Goal: Task Accomplishment & Management: Use online tool/utility

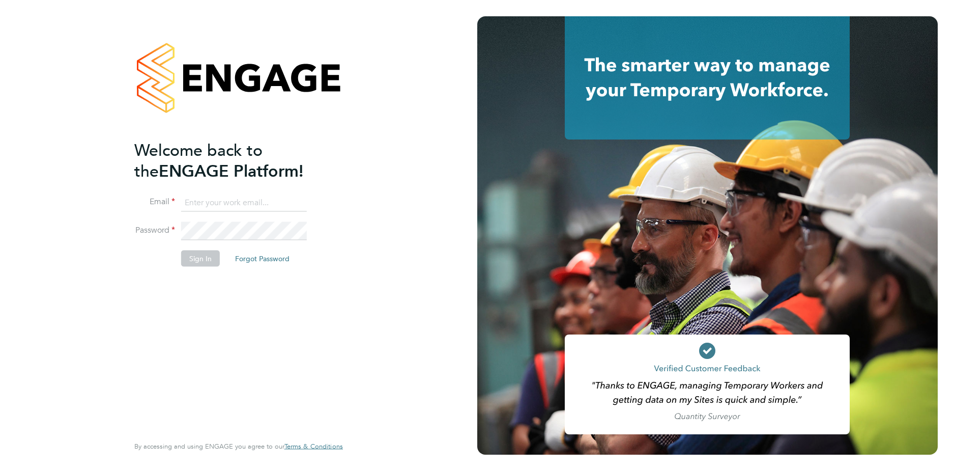
type input "[EMAIL_ADDRESS][DOMAIN_NAME]"
click at [204, 258] on button "Sign In" at bounding box center [200, 258] width 39 height 16
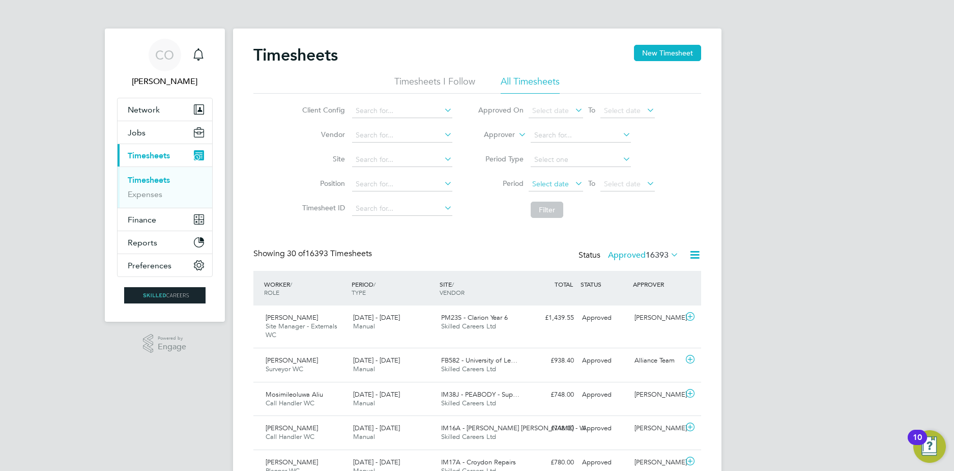
click at [562, 179] on span "Select date" at bounding box center [556, 185] width 54 height 14
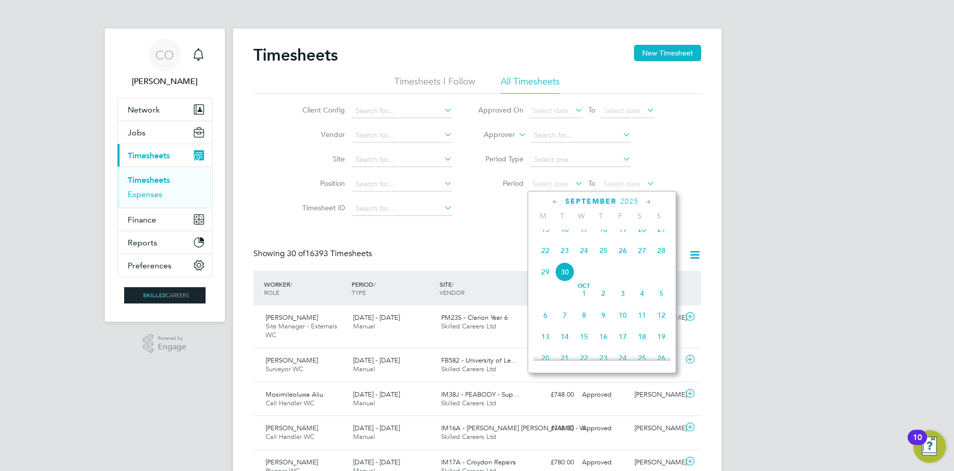
click at [133, 191] on link "Expenses" at bounding box center [145, 194] width 35 height 10
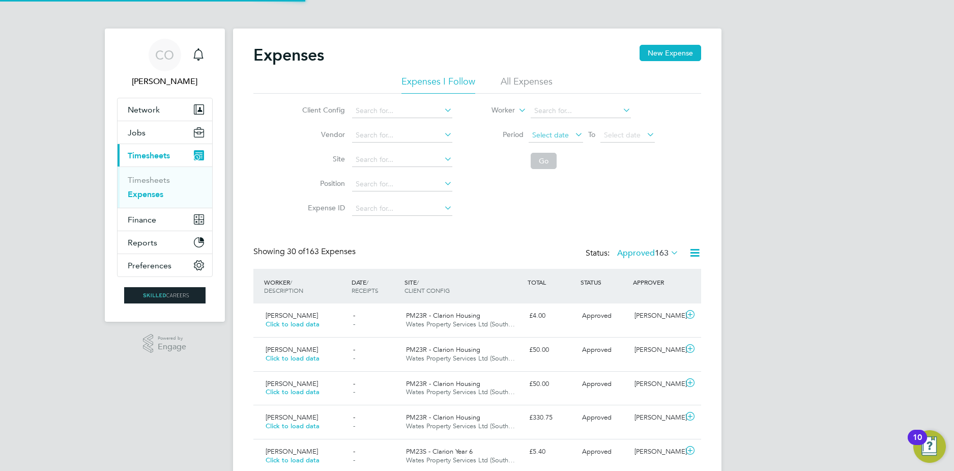
click at [566, 135] on span "Select date" at bounding box center [550, 134] width 37 height 9
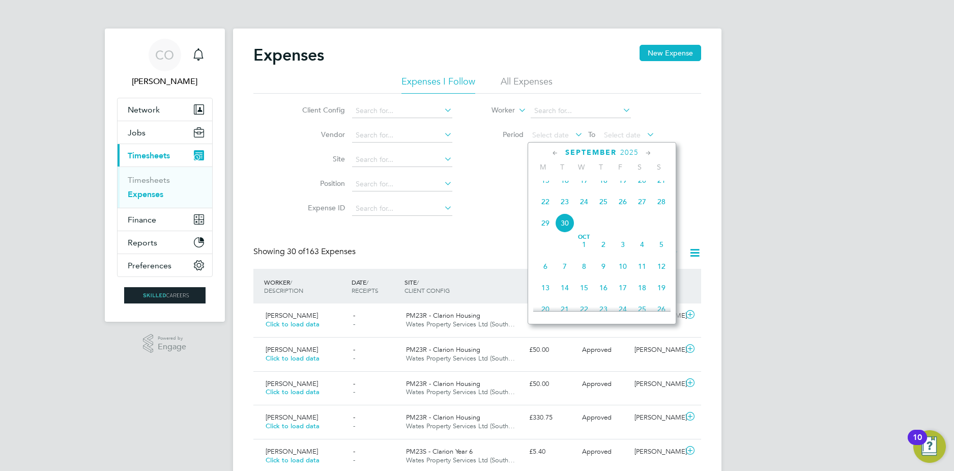
click at [548, 186] on span "15" at bounding box center [545, 179] width 19 height 19
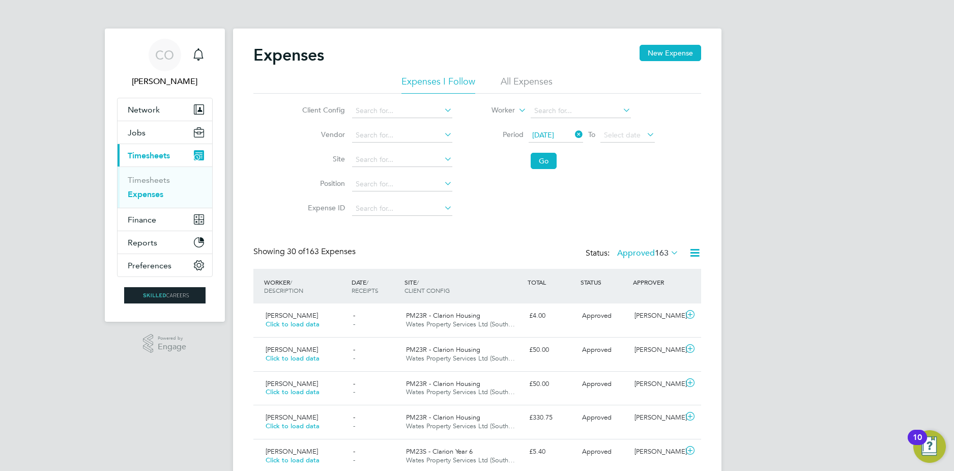
click at [554, 135] on span "15 Sep 2025" at bounding box center [543, 134] width 22 height 9
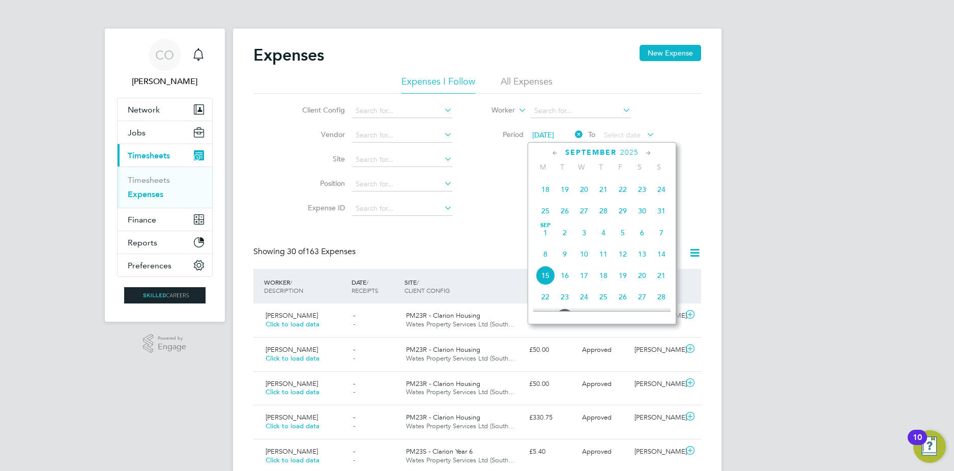
click at [546, 259] on span "8" at bounding box center [545, 253] width 19 height 19
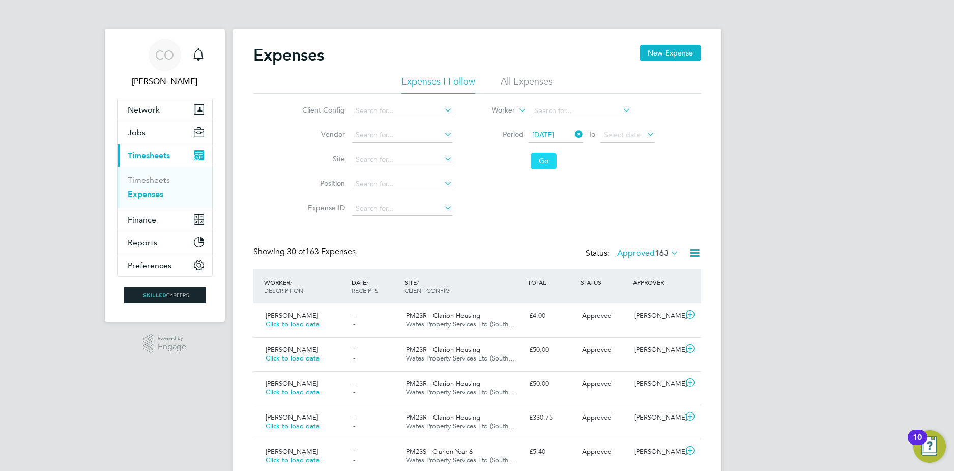
click at [541, 163] on button "Go" at bounding box center [544, 161] width 26 height 16
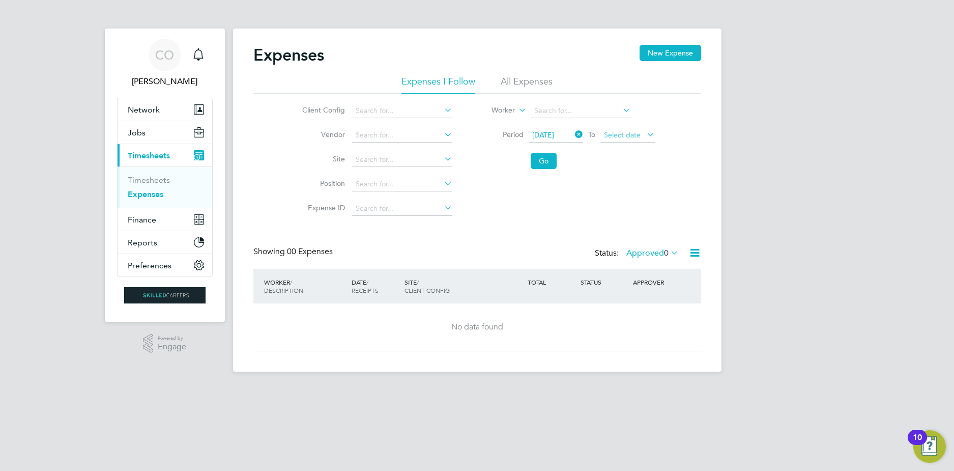
click at [619, 135] on span "Select date" at bounding box center [622, 134] width 37 height 9
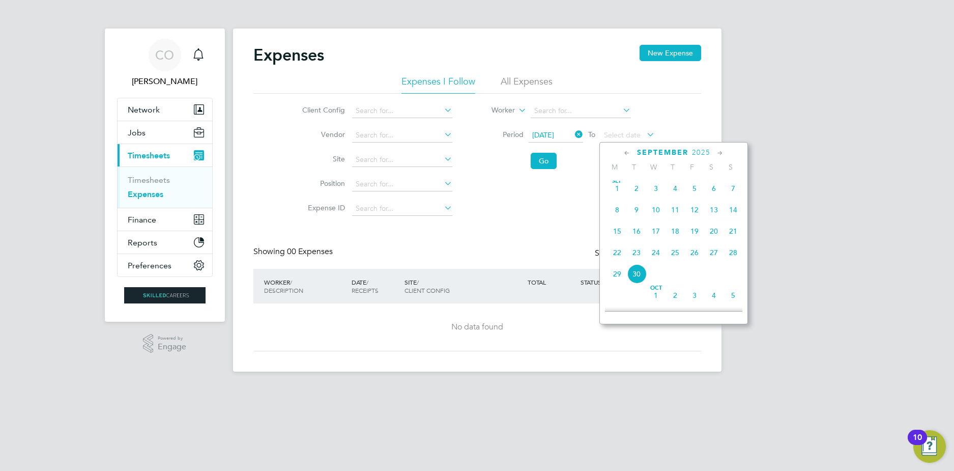
click at [730, 258] on span "28" at bounding box center [732, 252] width 19 height 19
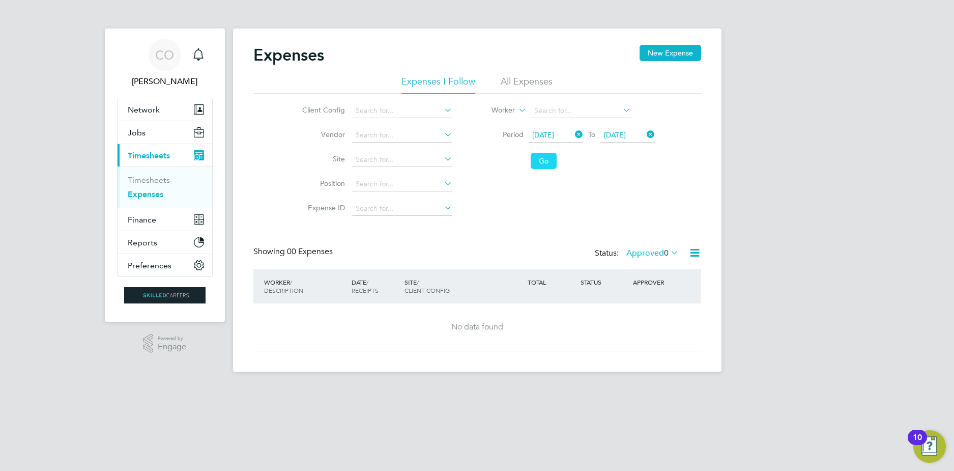
click at [539, 164] on button "Go" at bounding box center [544, 161] width 26 height 16
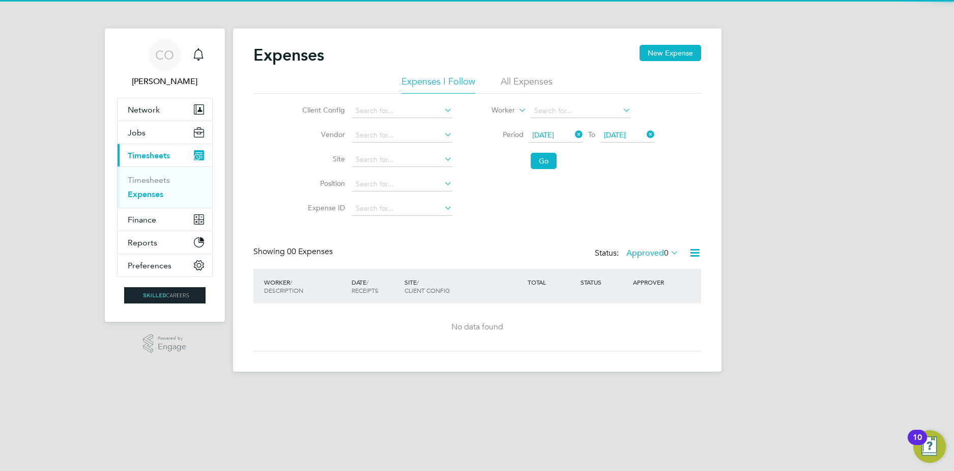
click at [524, 90] on li "All Expenses" at bounding box center [527, 84] width 52 height 18
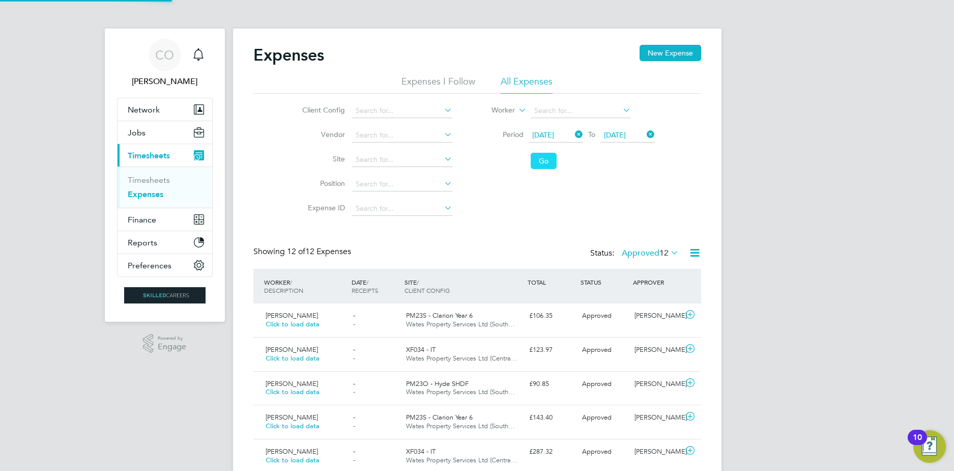
click at [547, 166] on button "Go" at bounding box center [544, 161] width 26 height 16
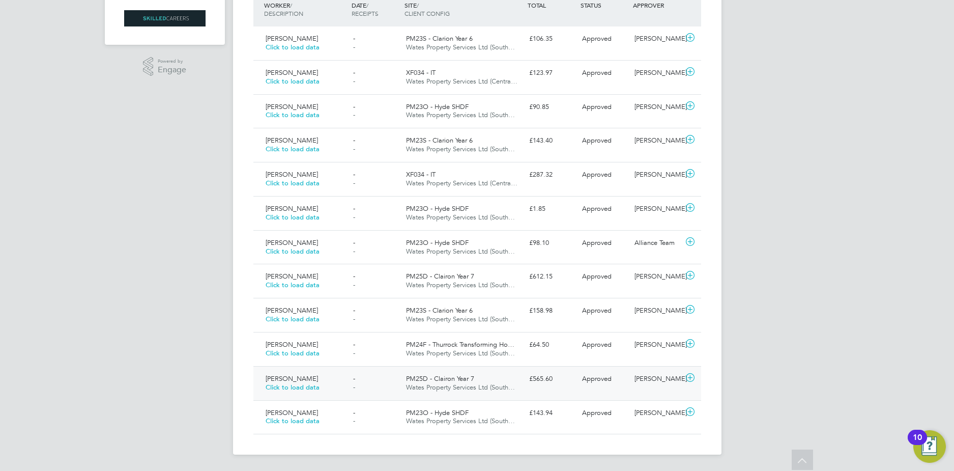
click at [356, 386] on div "- -" at bounding box center [375, 382] width 53 height 25
